Goal: Transaction & Acquisition: Obtain resource

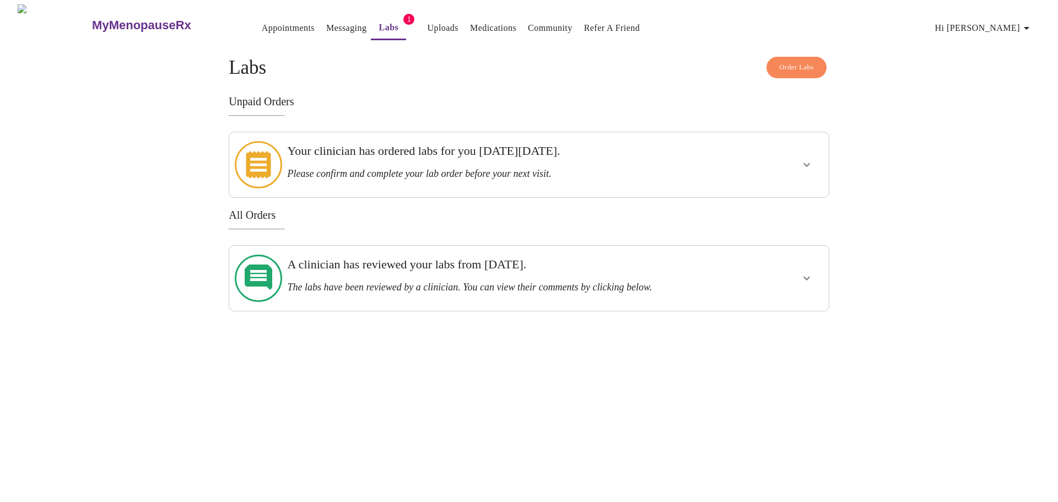
click at [491, 168] on h3 "Please confirm and complete your lab order before your next visit." at bounding box center [499, 174] width 425 height 12
click at [789, 67] on span "Order Labs" at bounding box center [796, 67] width 35 height 13
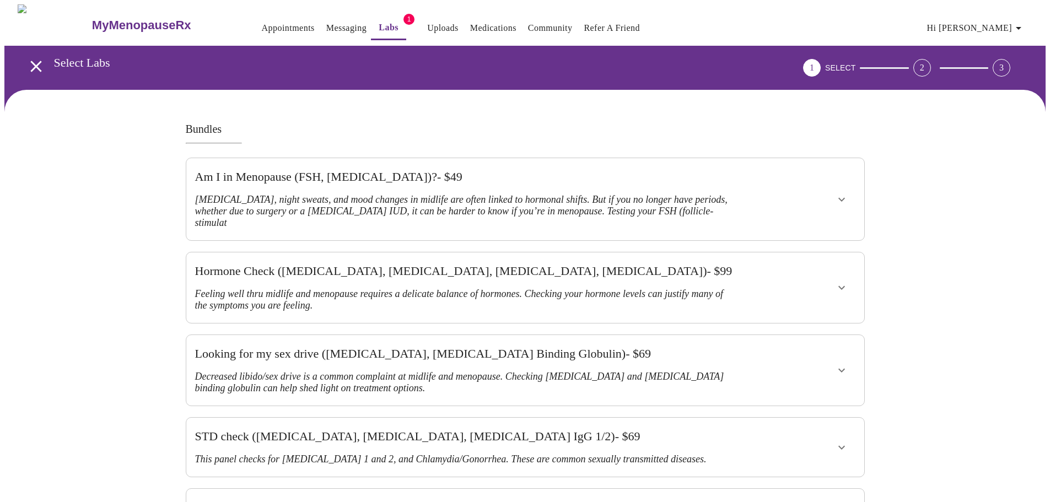
click at [27, 63] on icon "open drawer" at bounding box center [35, 66] width 19 height 19
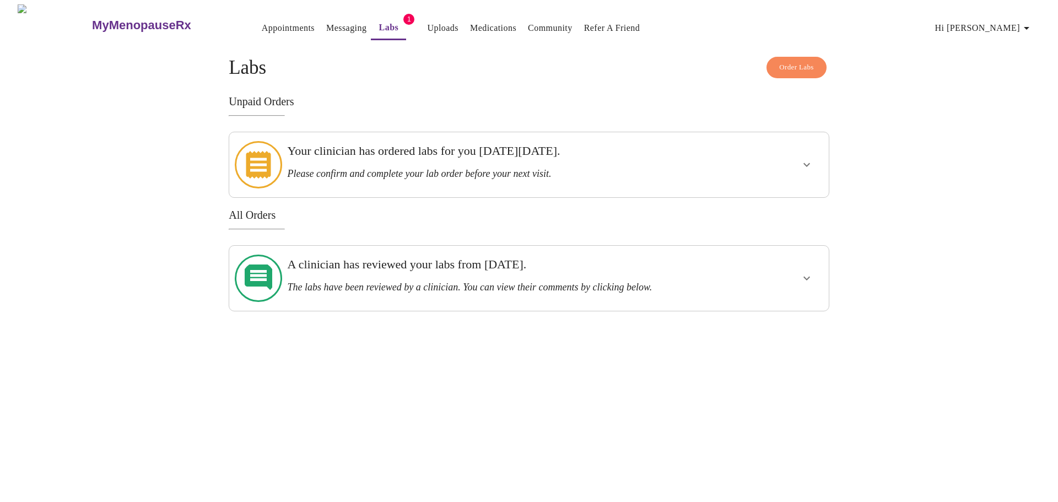
click at [811, 160] on icon "show more" at bounding box center [806, 164] width 13 height 13
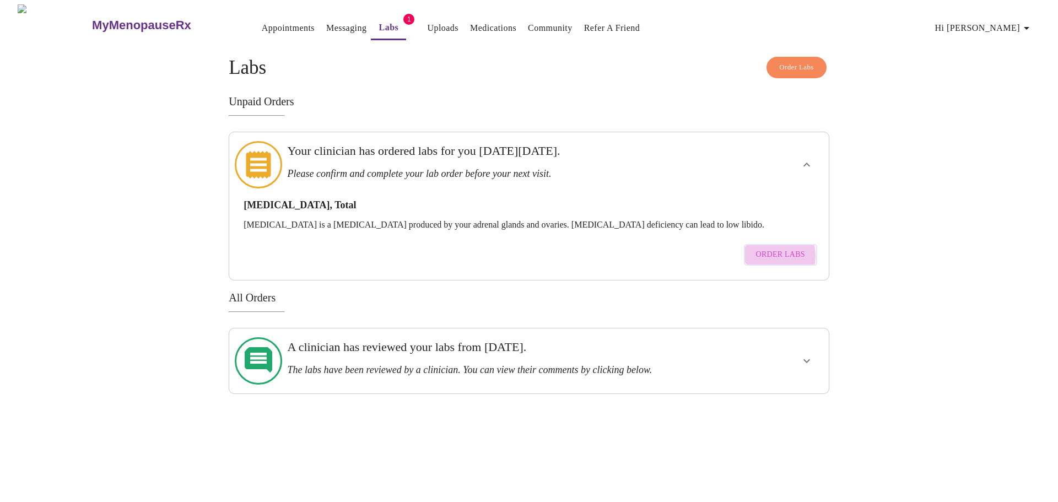
click at [773, 248] on span "Order Labs" at bounding box center [780, 255] width 49 height 14
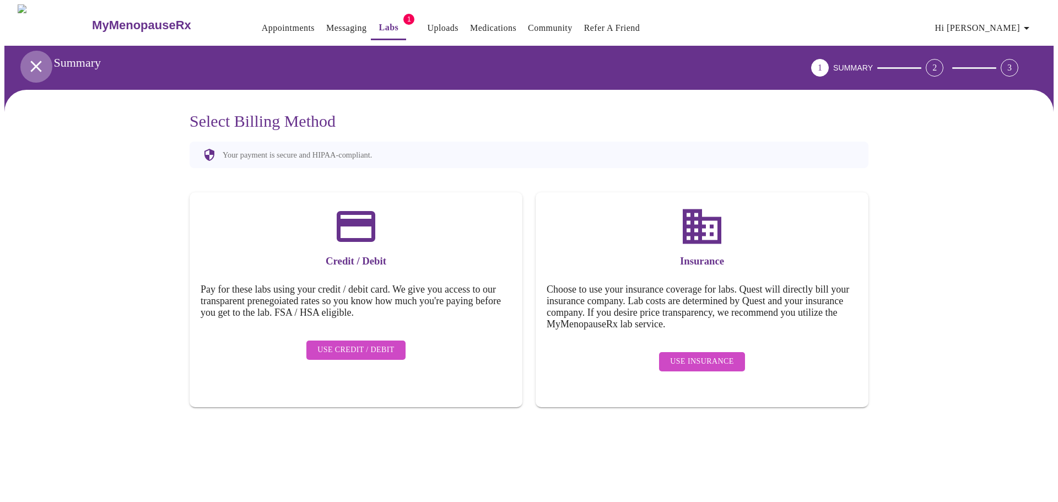
click at [34, 64] on icon "open drawer" at bounding box center [35, 66] width 11 height 11
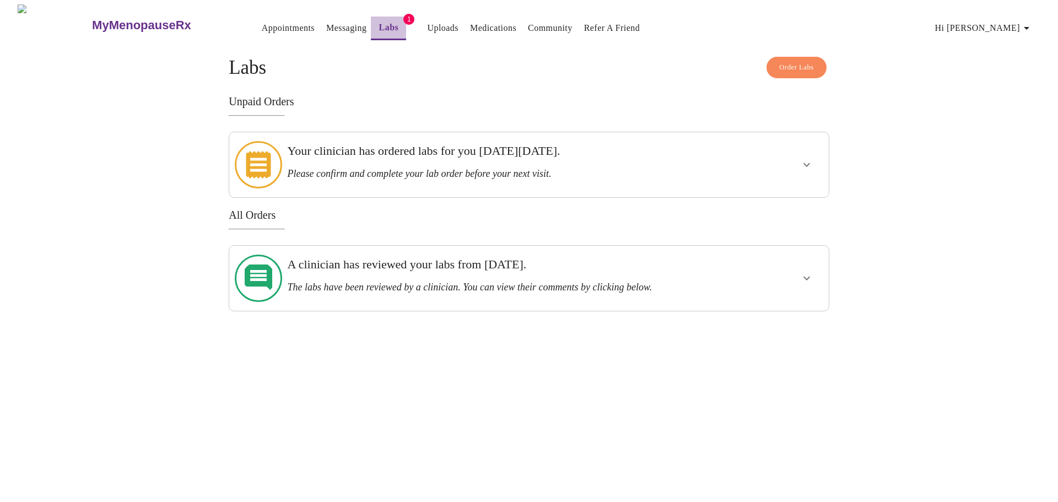
click at [379, 27] on link "Labs" at bounding box center [389, 27] width 20 height 15
click at [326, 24] on link "Messaging" at bounding box center [346, 27] width 40 height 15
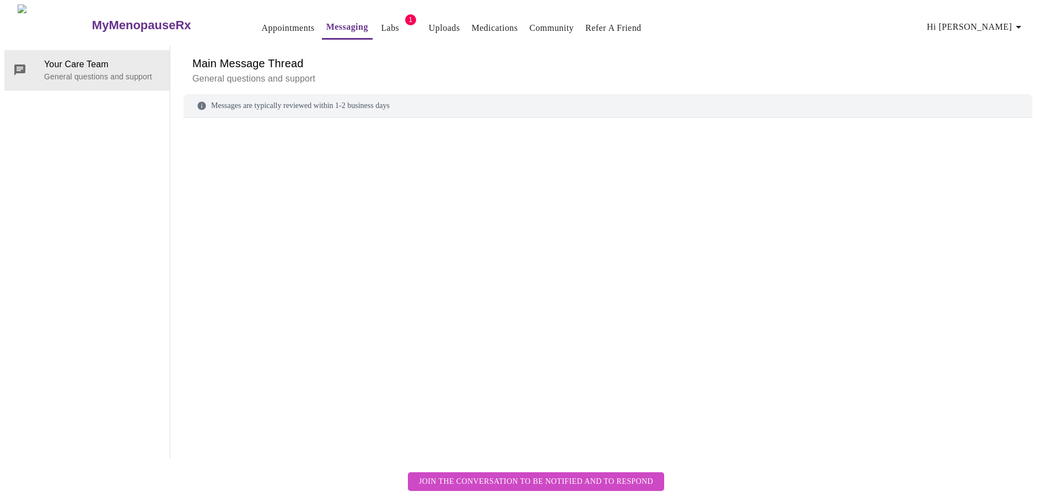
scroll to position [41, 0]
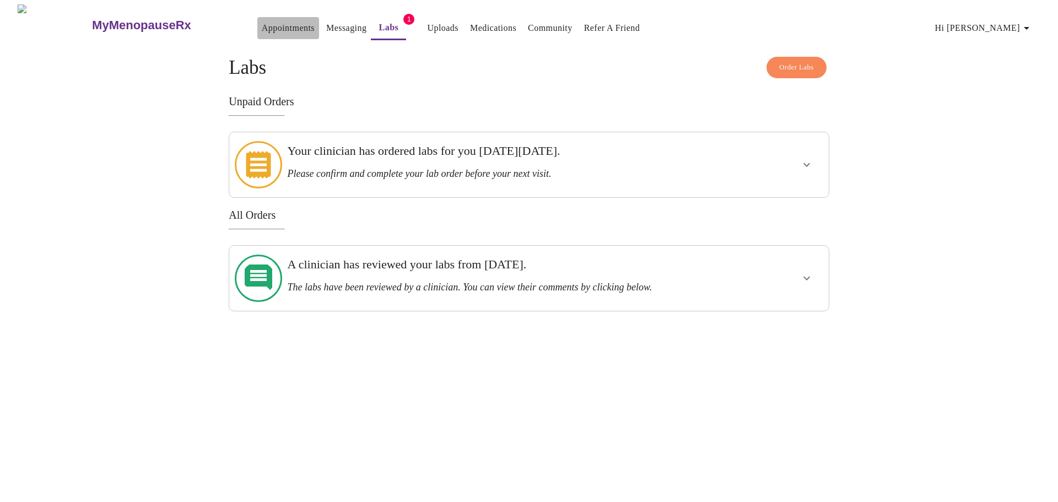
click at [263, 24] on link "Appointments" at bounding box center [288, 27] width 53 height 15
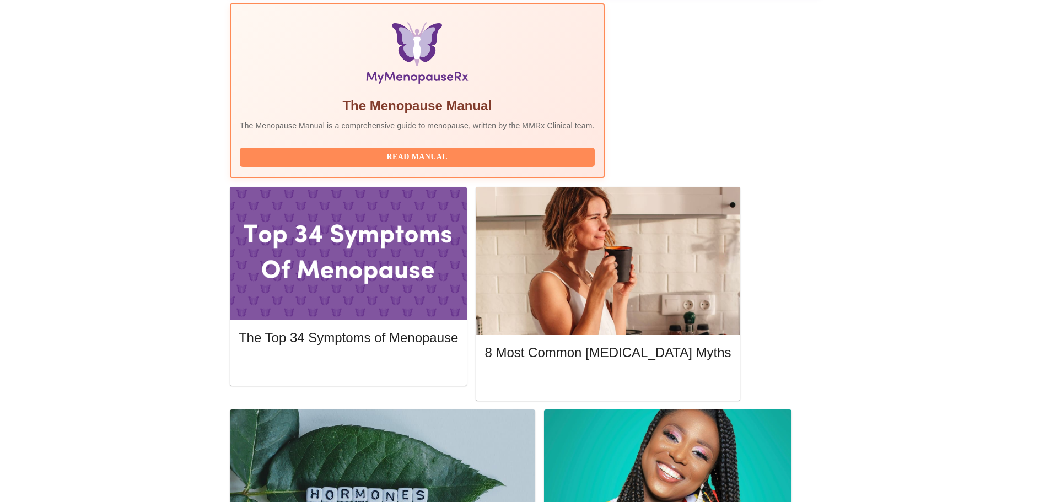
scroll to position [384, 0]
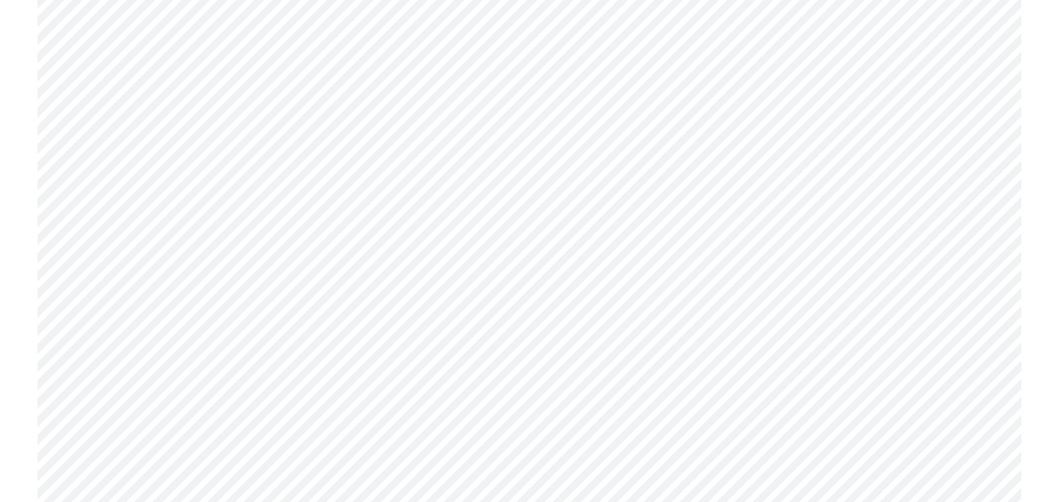
scroll to position [1378, 0]
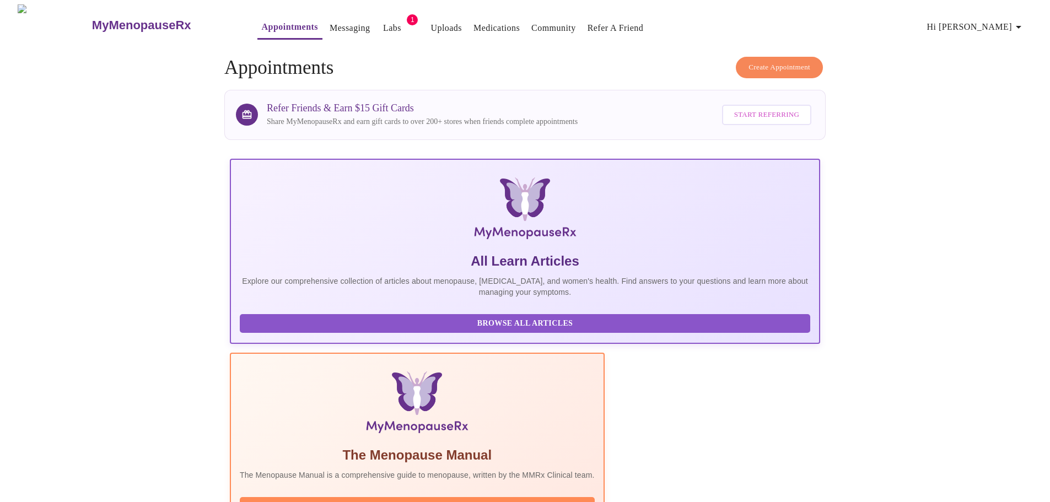
click at [407, 18] on span "1" at bounding box center [412, 19] width 11 height 11
click at [383, 24] on link "Labs" at bounding box center [392, 27] width 18 height 15
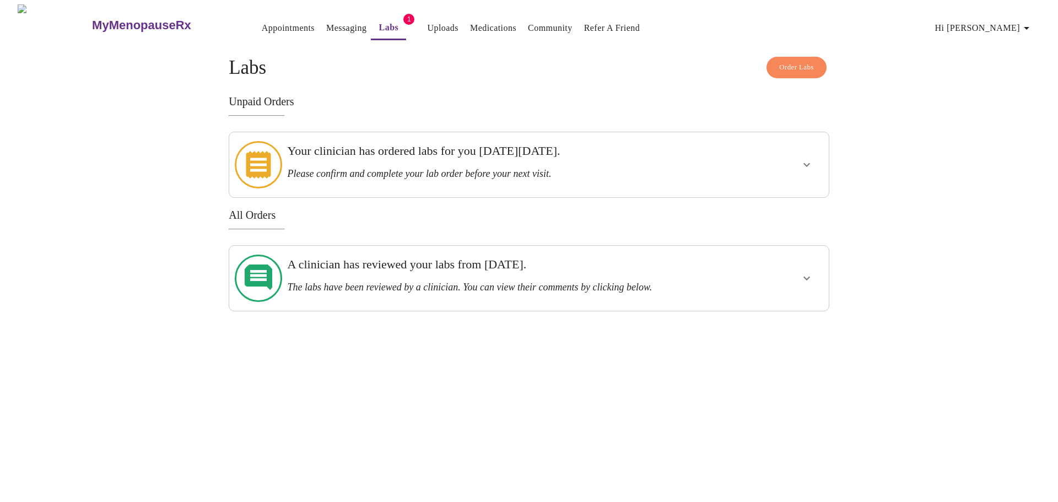
click at [805, 166] on button "show more" at bounding box center [807, 165] width 26 height 26
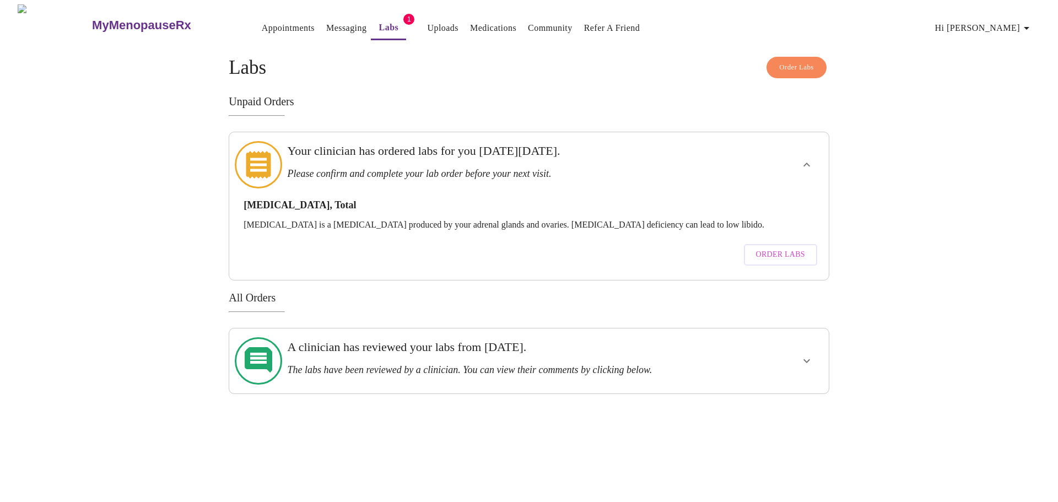
click at [800, 160] on icon "show more" at bounding box center [806, 164] width 13 height 13
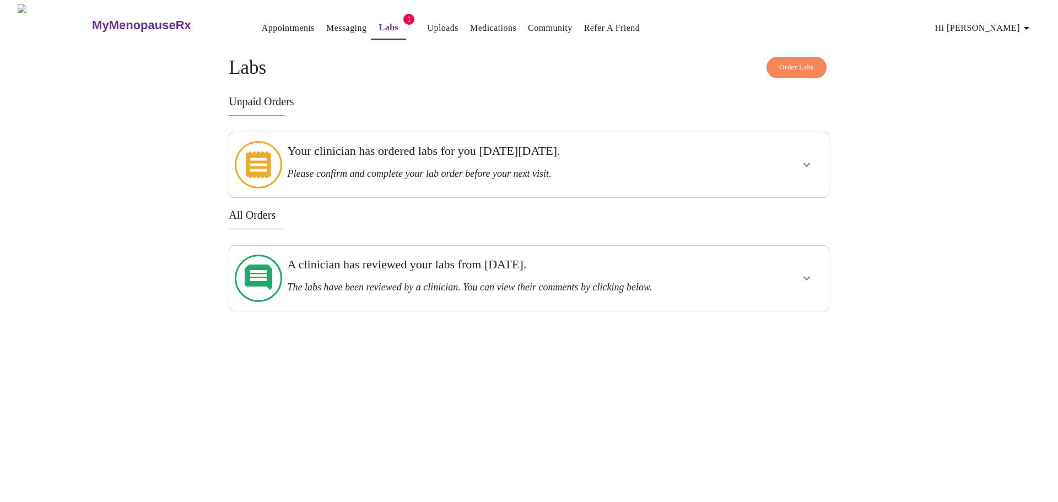
click at [809, 272] on icon "show more" at bounding box center [806, 278] width 13 height 13
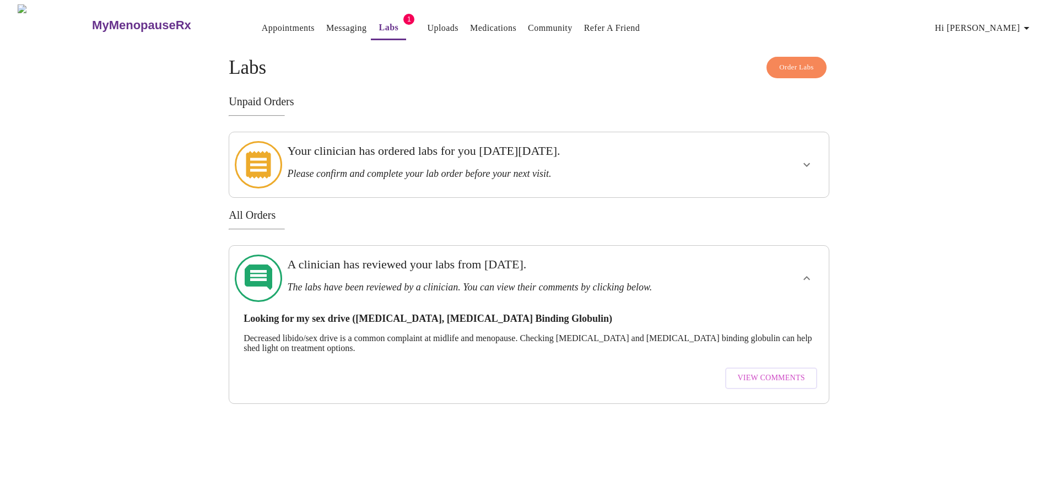
click at [807, 272] on icon "show more" at bounding box center [806, 278] width 13 height 13
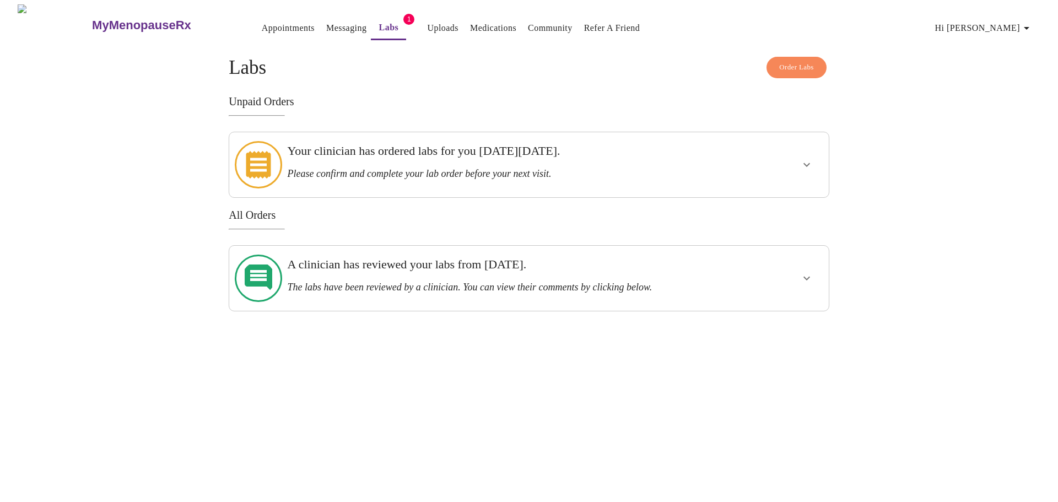
click at [806, 159] on icon "show more" at bounding box center [806, 164] width 13 height 13
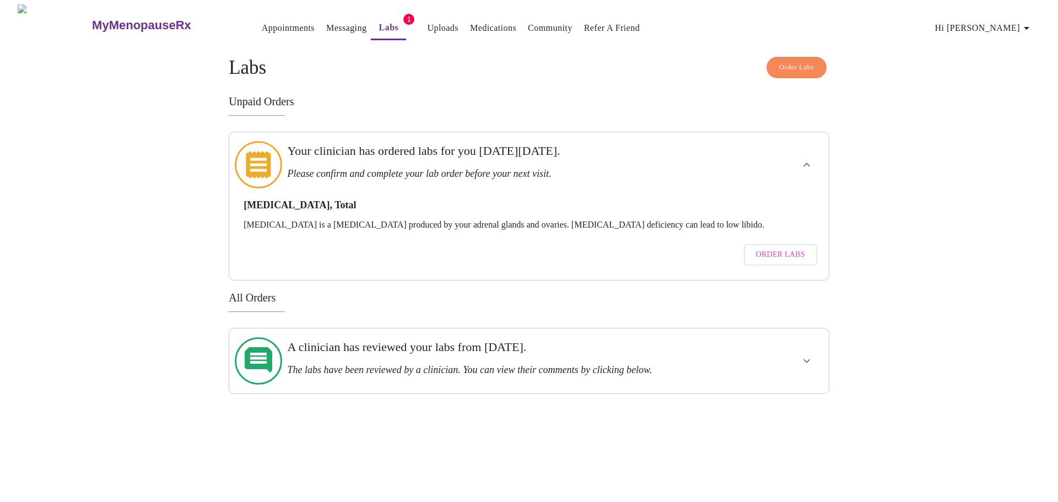
click at [806, 159] on icon "show more" at bounding box center [806, 164] width 13 height 13
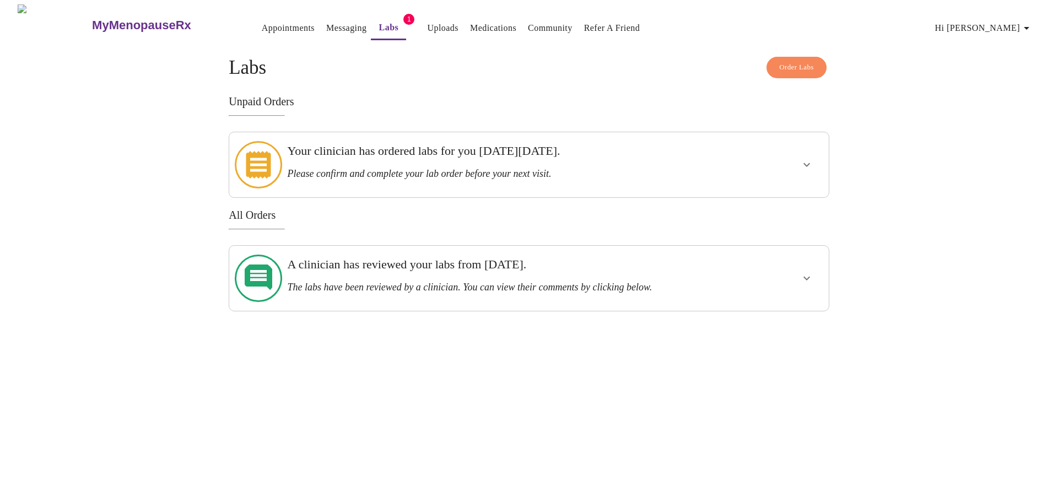
click at [403, 17] on span "1" at bounding box center [408, 19] width 11 height 11
click at [379, 27] on link "Labs" at bounding box center [389, 27] width 20 height 15
click at [806, 158] on icon "show more" at bounding box center [806, 164] width 13 height 13
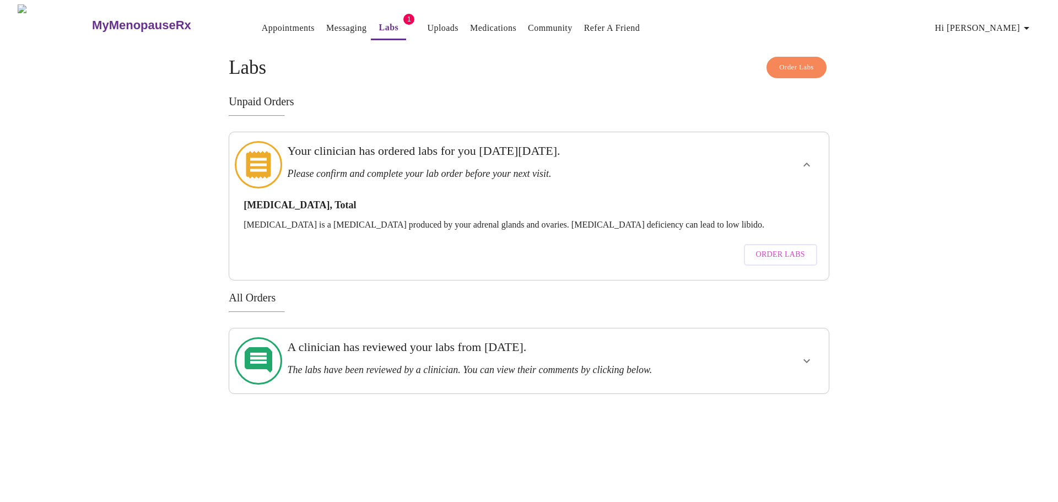
click at [806, 163] on icon "show more" at bounding box center [807, 165] width 7 height 4
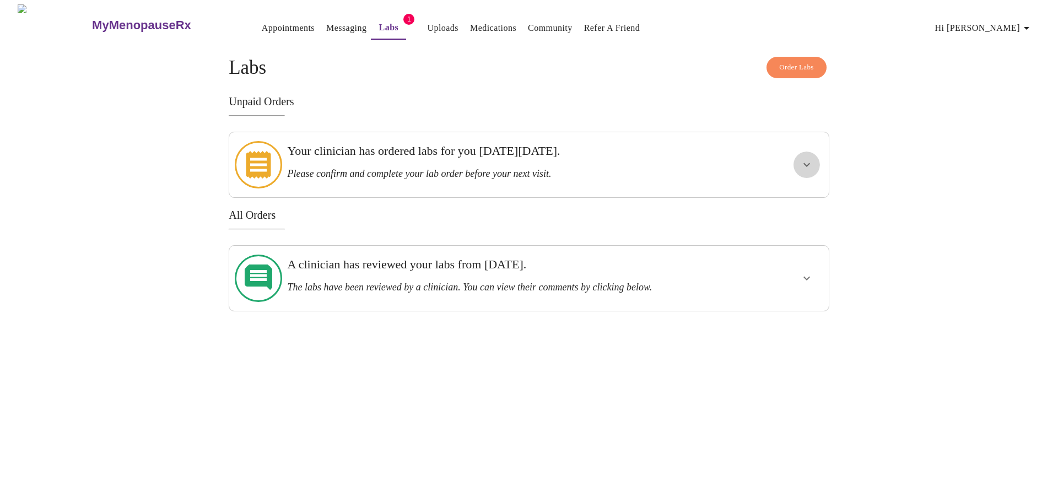
click at [811, 158] on icon "show more" at bounding box center [806, 164] width 13 height 13
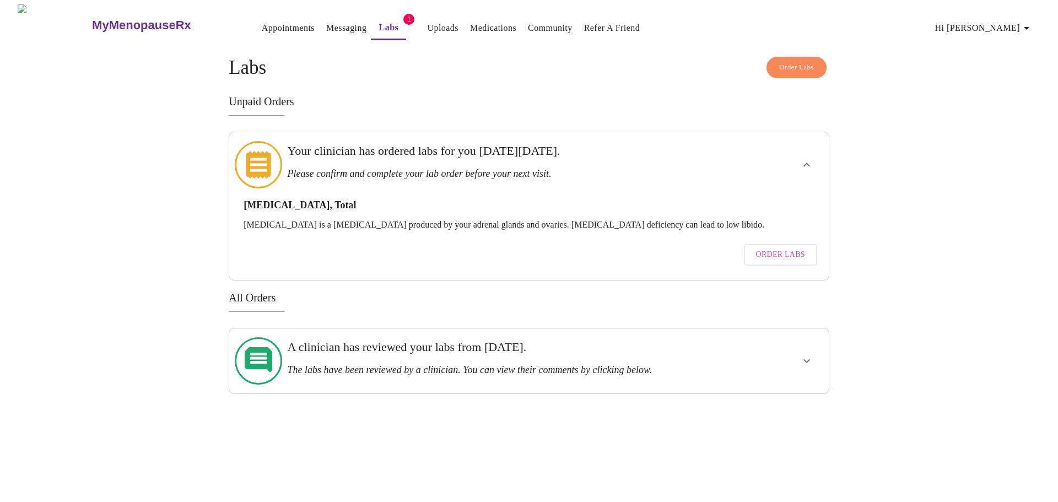
click at [778, 248] on span "Order Labs" at bounding box center [780, 255] width 49 height 14
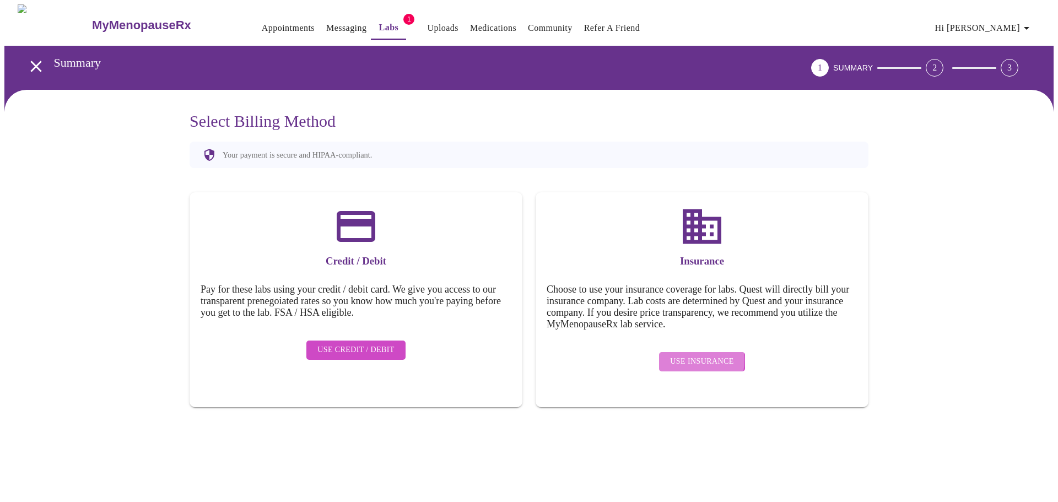
click at [692, 355] on span "Use Insurance" at bounding box center [701, 362] width 63 height 14
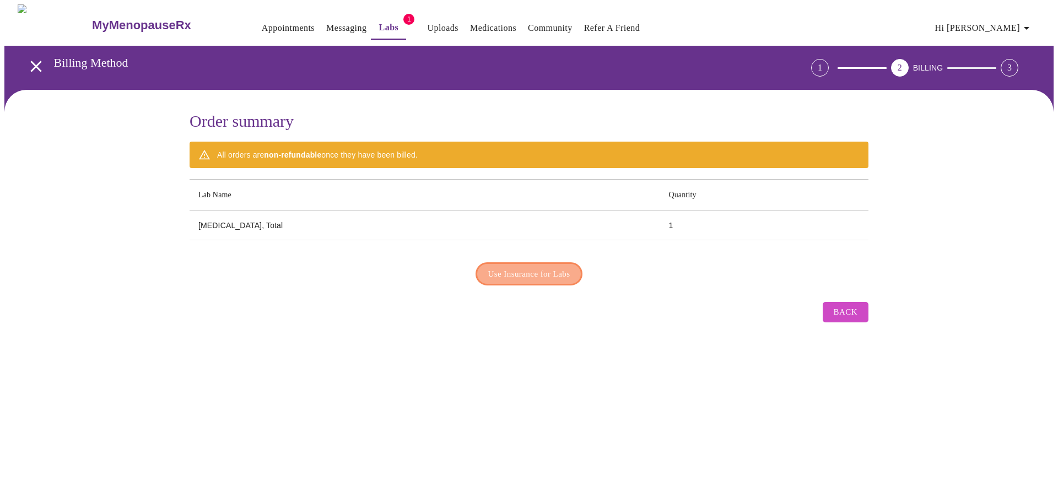
click at [535, 269] on span "Use Insurance for Labs" at bounding box center [529, 274] width 82 height 14
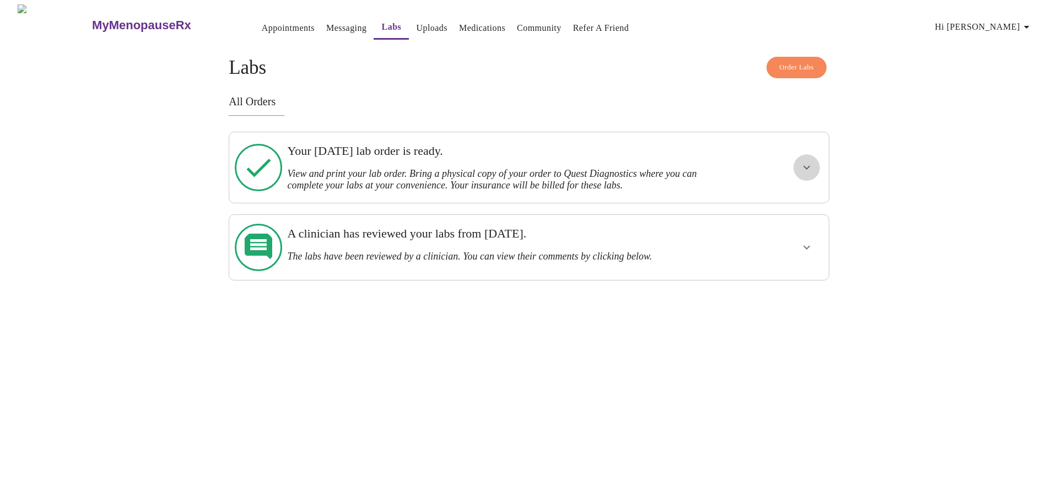
click at [802, 165] on icon "show more" at bounding box center [806, 167] width 13 height 13
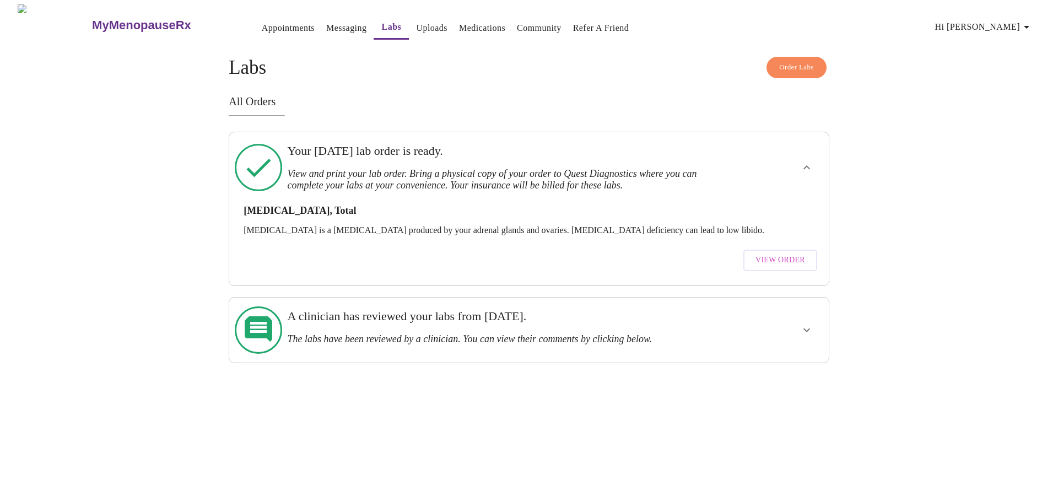
click at [773, 254] on span "View Order" at bounding box center [781, 261] width 50 height 14
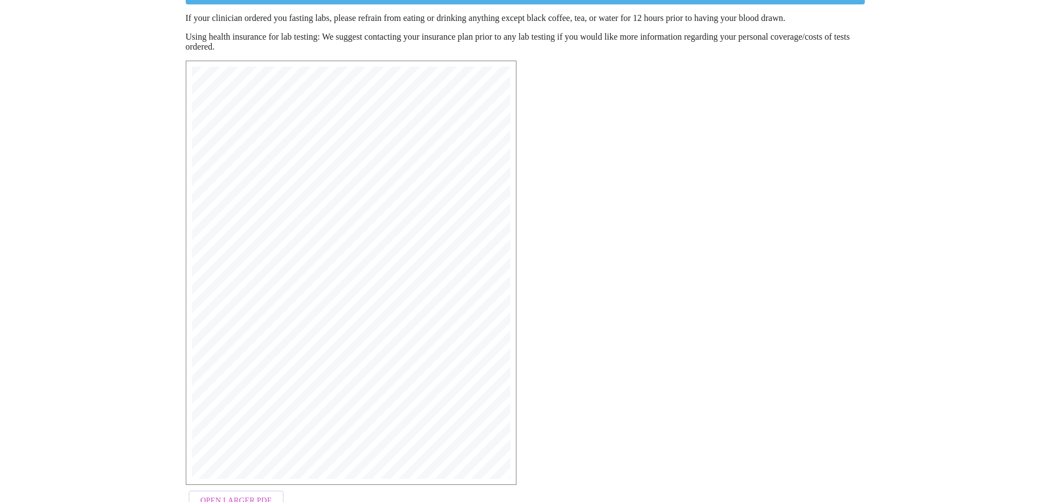
scroll to position [176, 0]
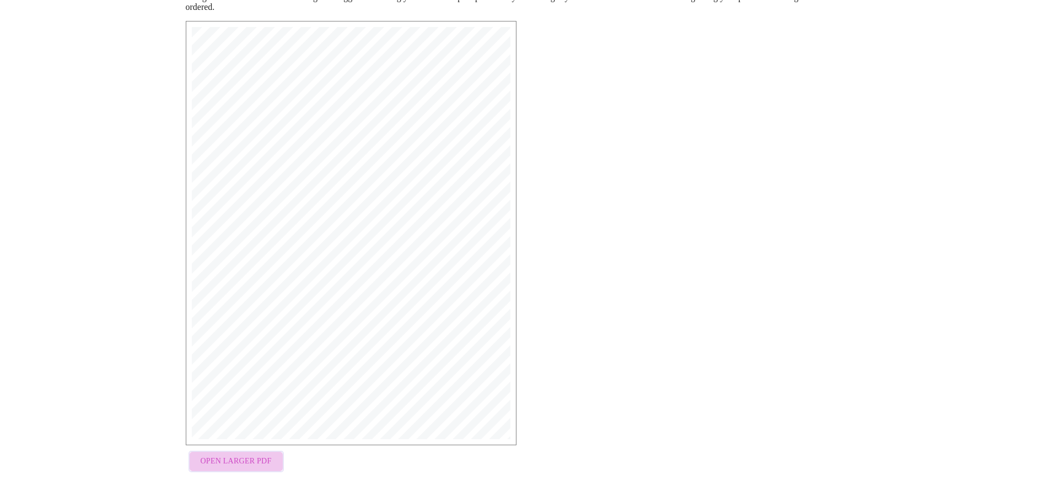
click at [243, 463] on span "Open Larger PDF" at bounding box center [236, 462] width 71 height 14
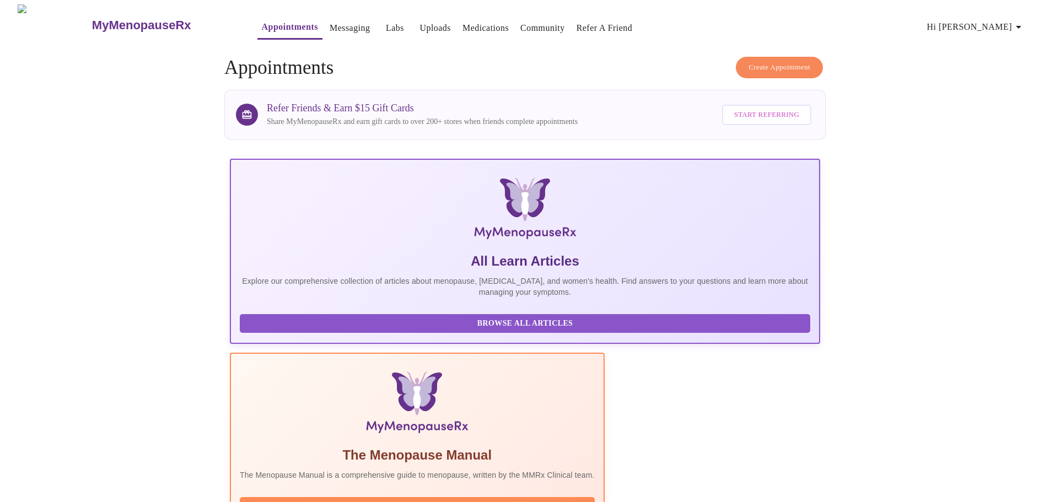
click at [386, 22] on link "Labs" at bounding box center [395, 27] width 18 height 15
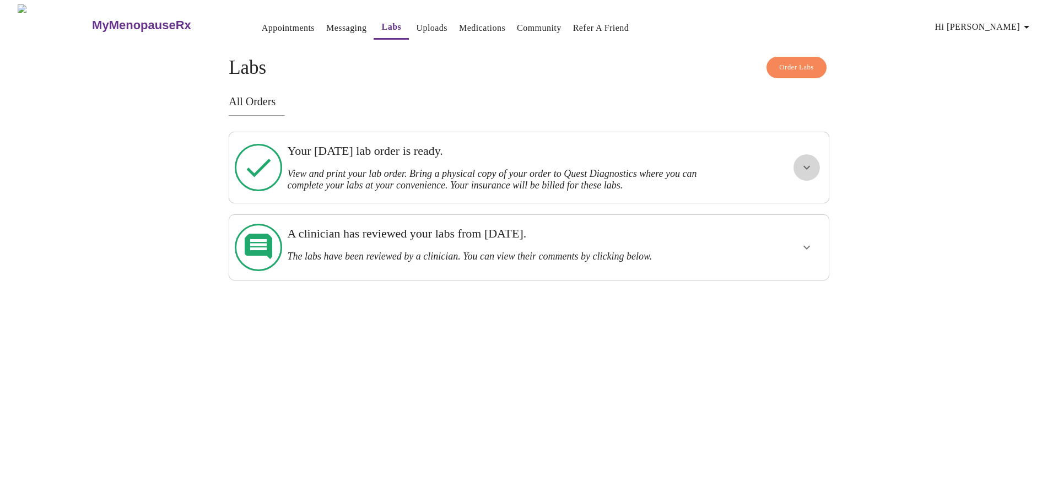
click at [803, 163] on icon "show more" at bounding box center [806, 167] width 13 height 13
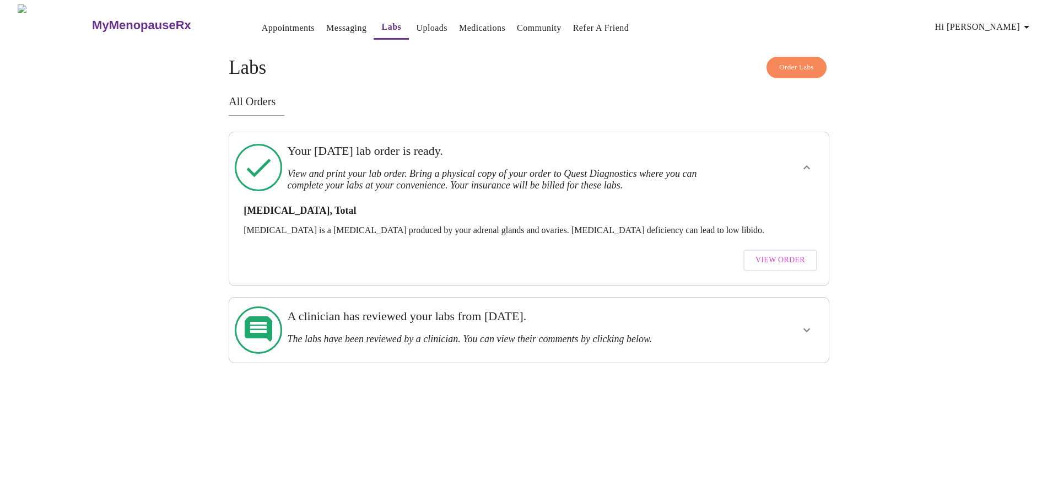
click at [807, 324] on icon "show more" at bounding box center [806, 330] width 13 height 13
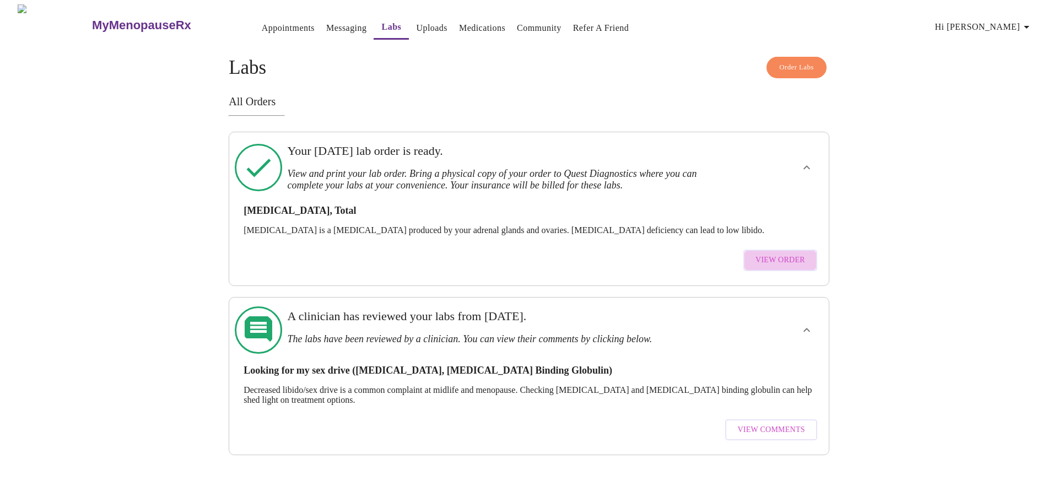
click at [784, 260] on button "View Order" at bounding box center [780, 260] width 74 height 21
